Goal: Task Accomplishment & Management: Use online tool/utility

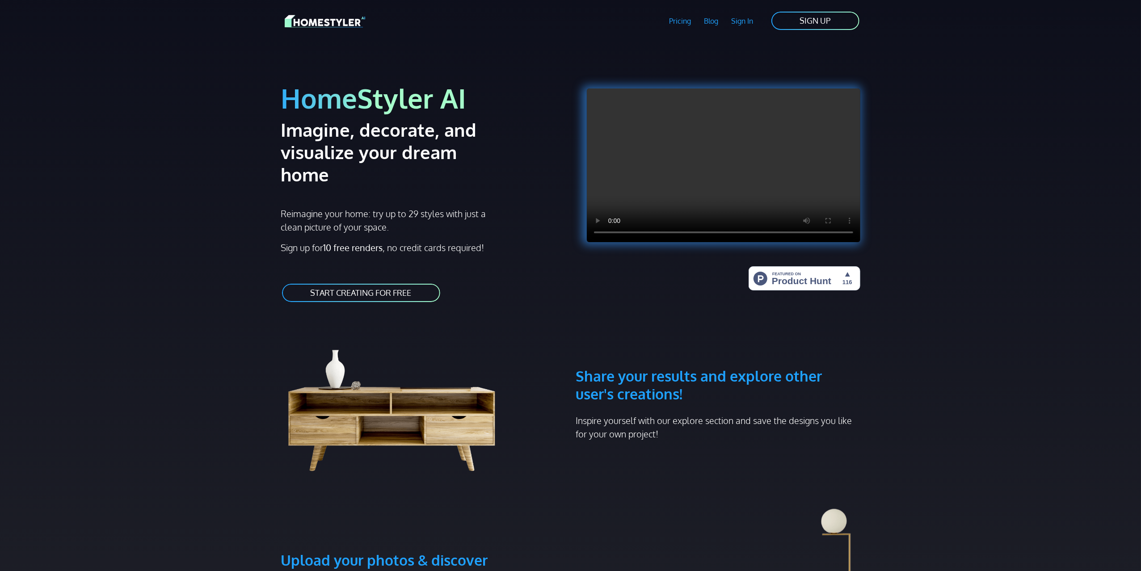
click at [742, 23] on link "Sign In" at bounding box center [742, 21] width 35 height 21
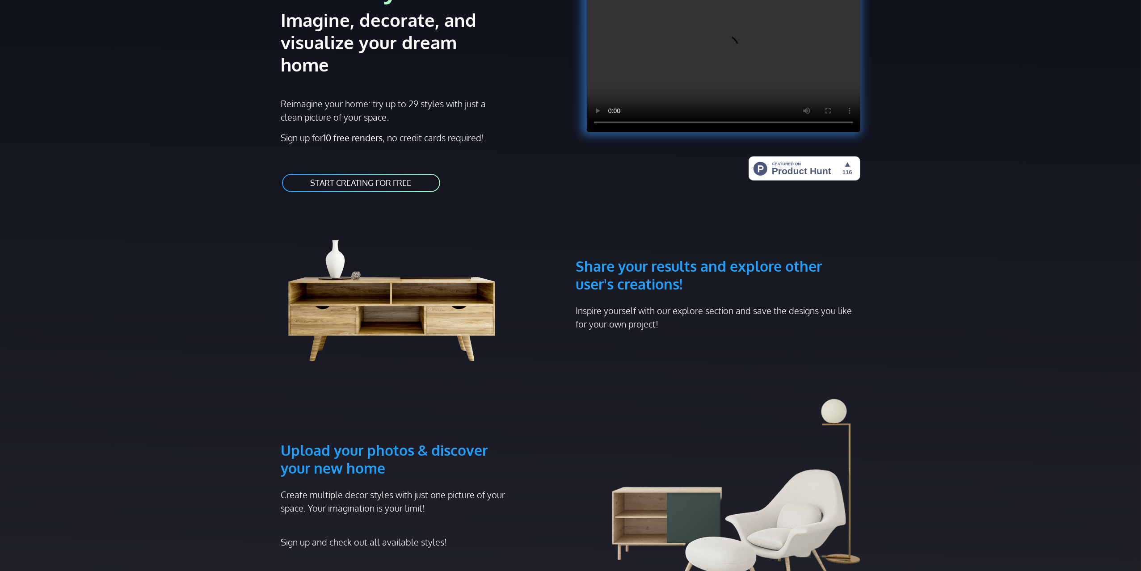
scroll to position [134, 0]
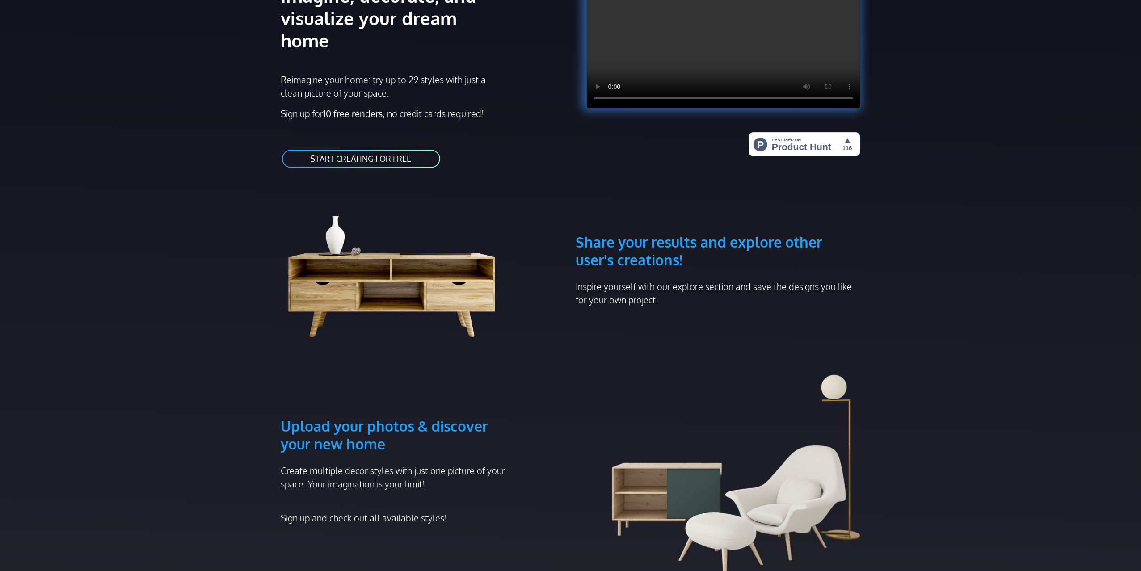
click at [371, 149] on link "START CREATING FOR FREE" at bounding box center [361, 159] width 160 height 20
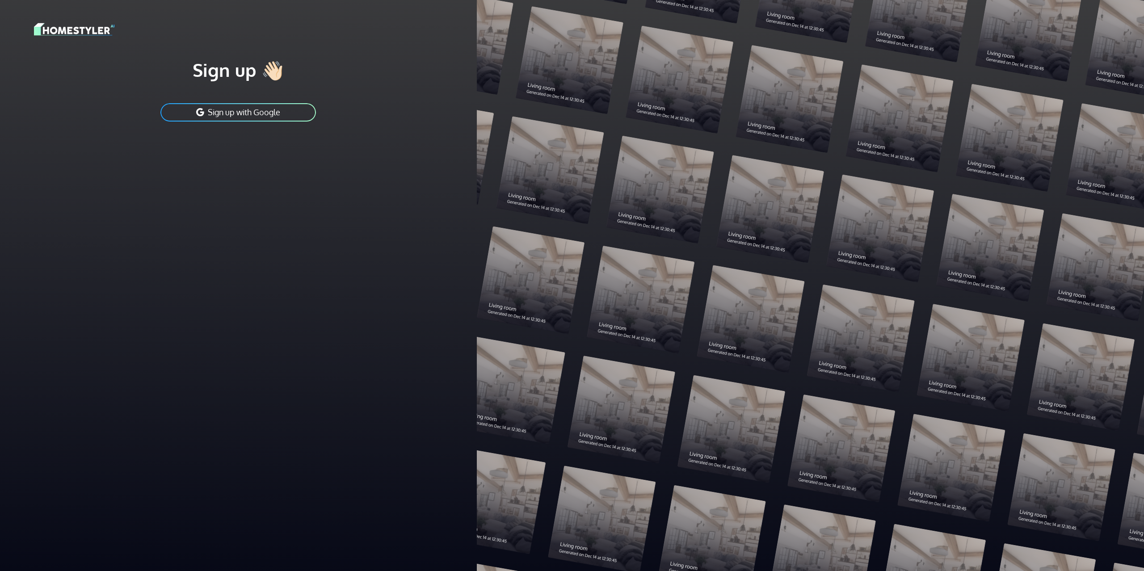
click at [260, 116] on button "Sign up with Google" at bounding box center [238, 112] width 157 height 20
